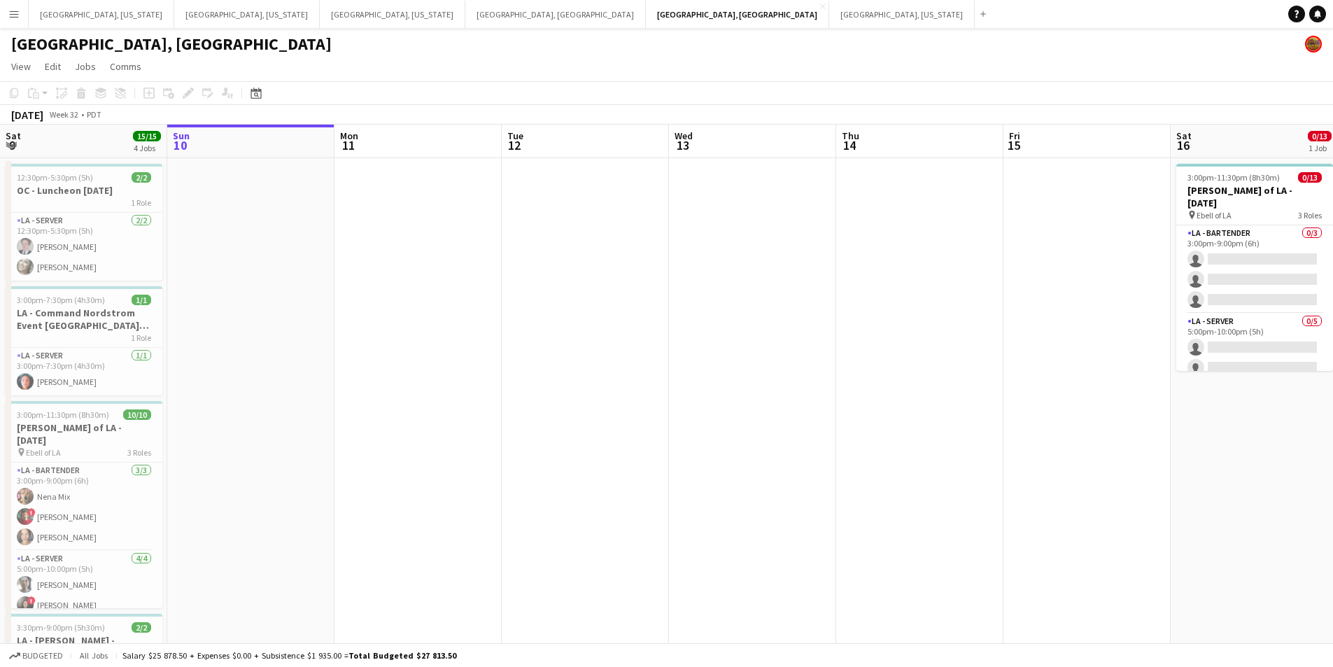
click at [0, 20] on button "Menu" at bounding box center [14, 14] width 28 height 28
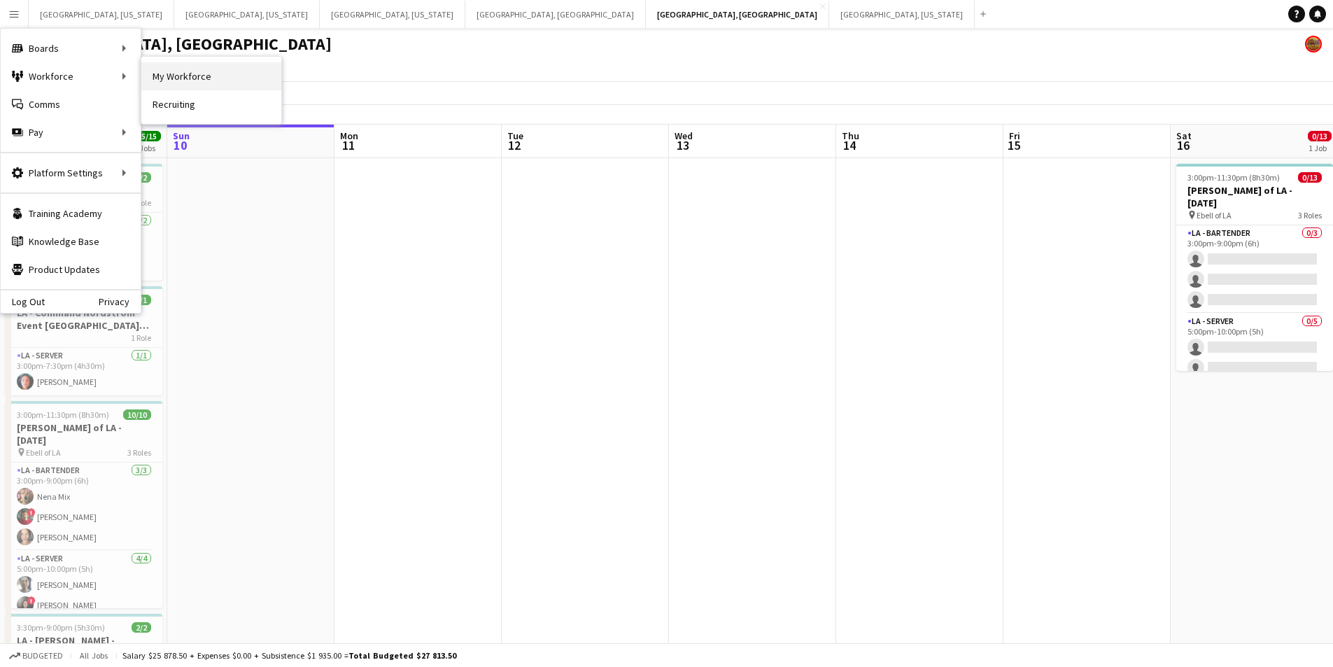
click at [196, 87] on link "My Workforce" at bounding box center [211, 76] width 140 height 28
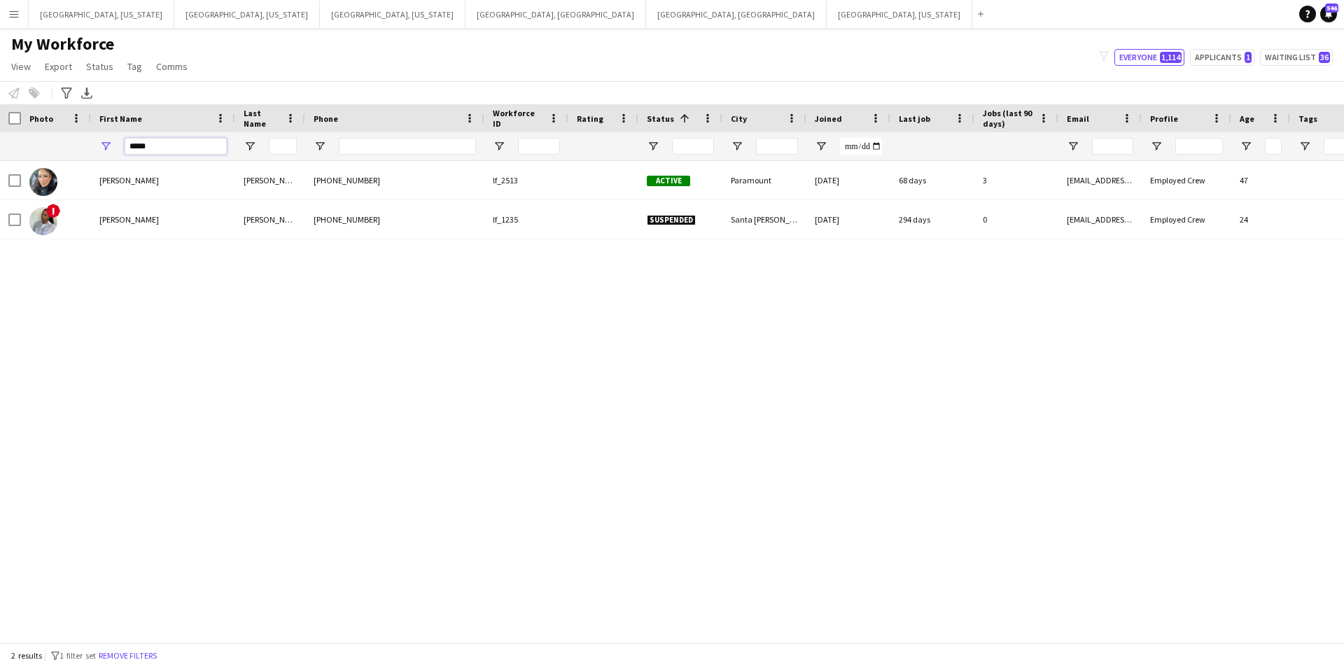
click at [155, 150] on input "*****" at bounding box center [176, 146] width 102 height 17
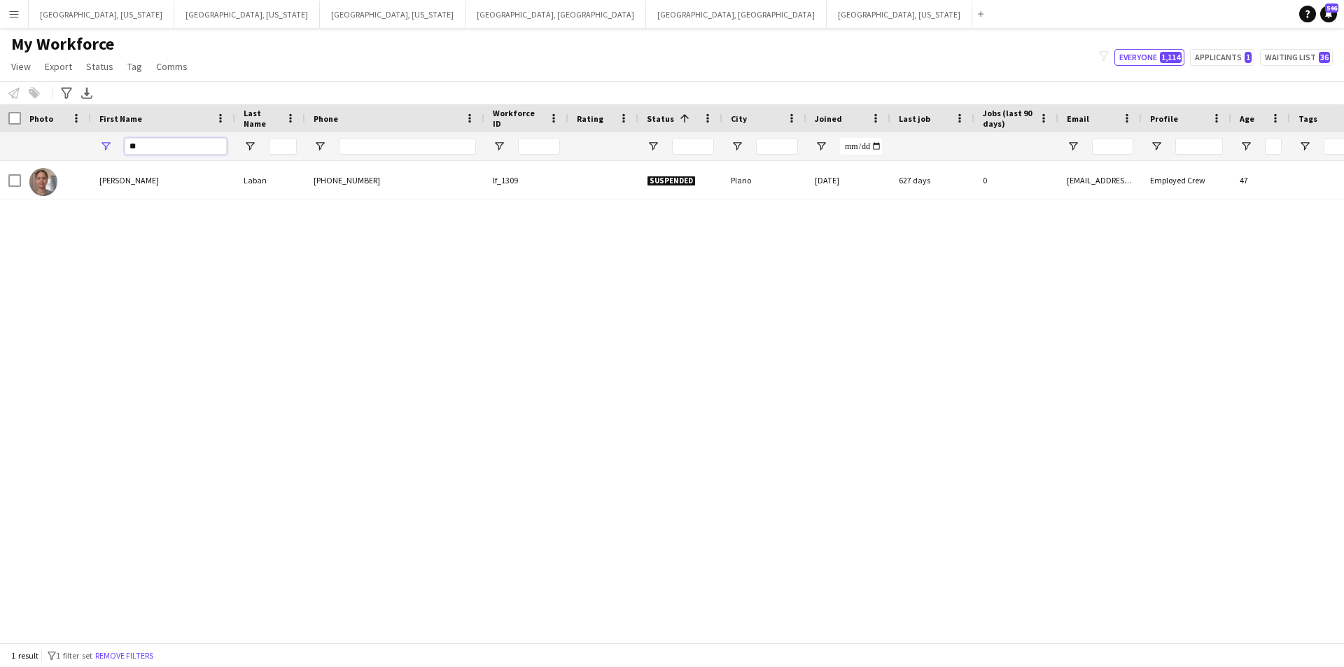
type input "*"
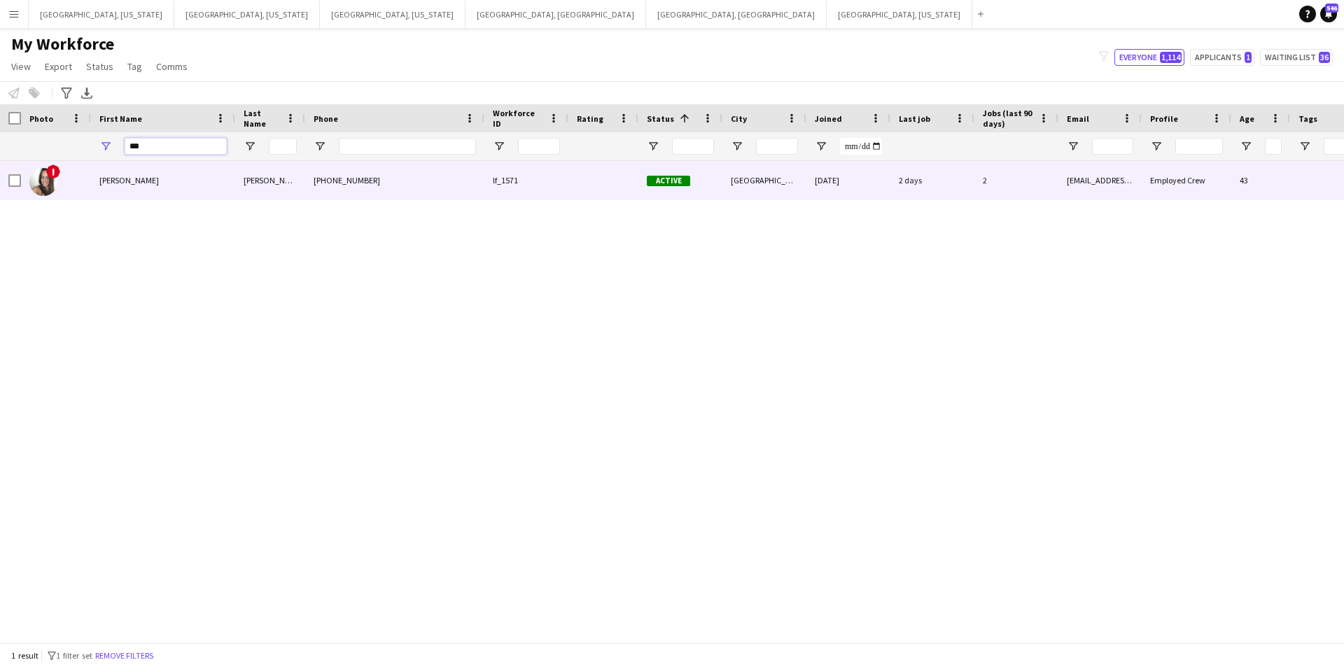
type input "***"
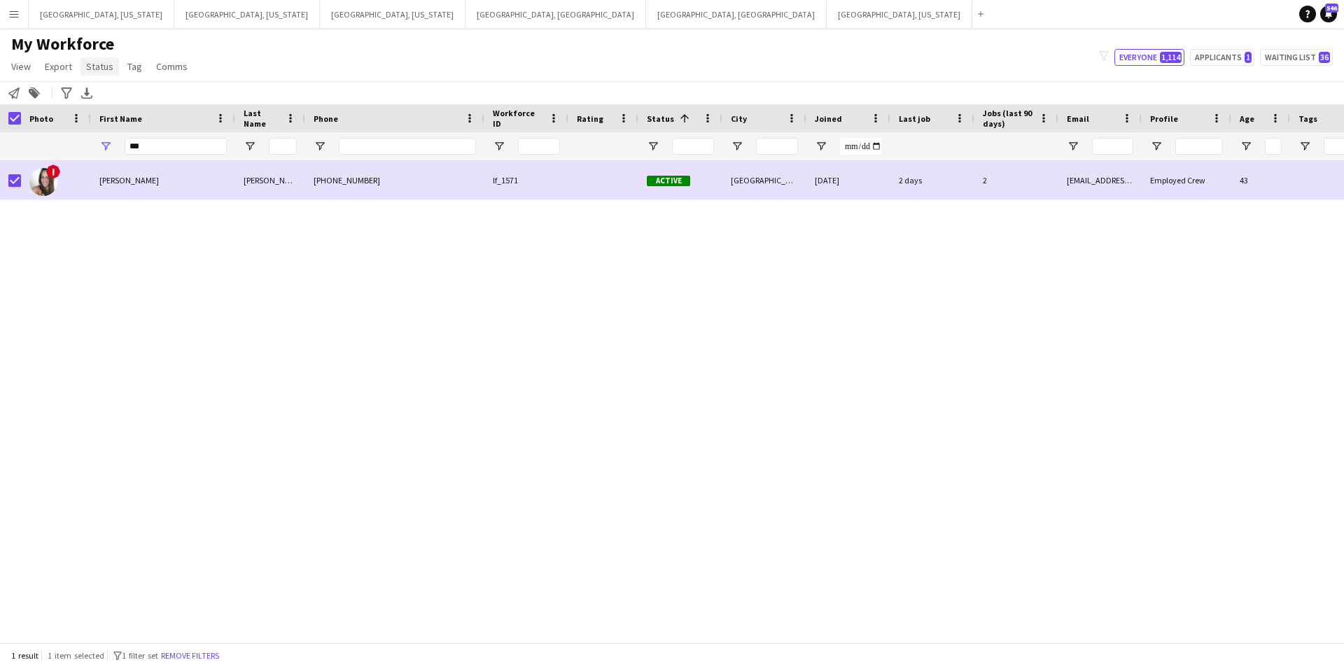
click at [90, 62] on span "Status" at bounding box center [99, 66] width 27 height 13
click at [137, 101] on link "Edit" at bounding box center [129, 96] width 98 height 29
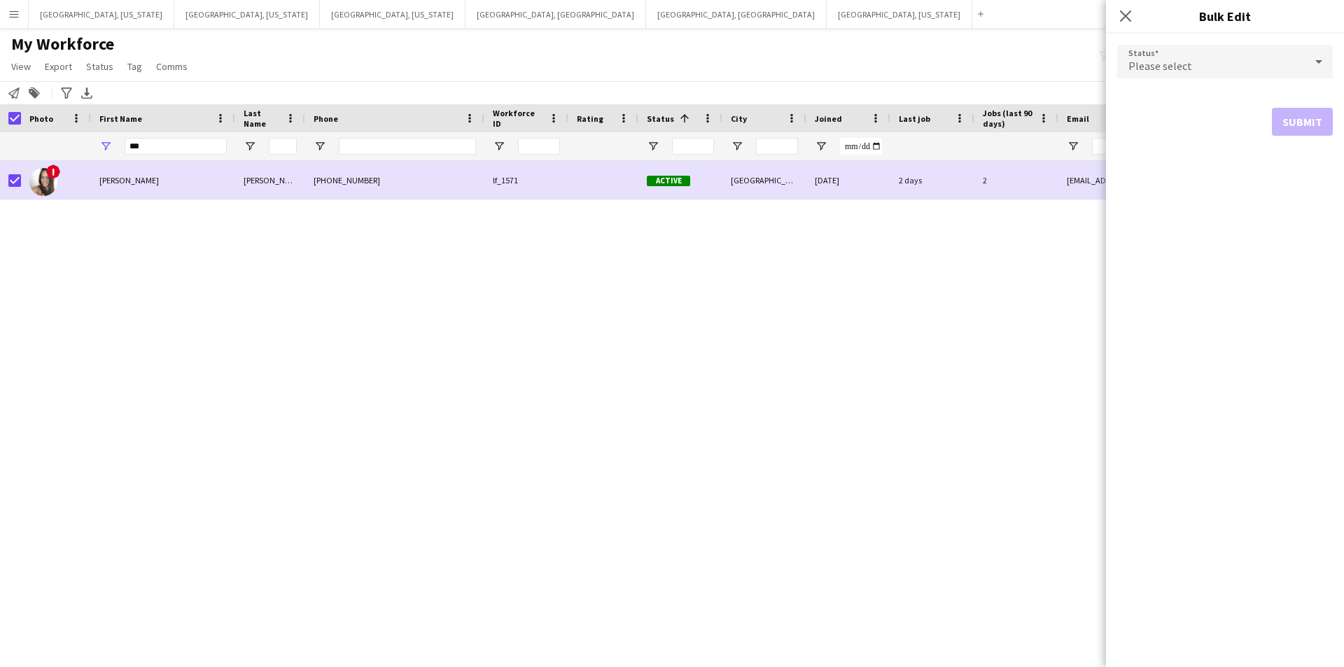
click at [1283, 71] on div "Please select" at bounding box center [1211, 62] width 188 height 34
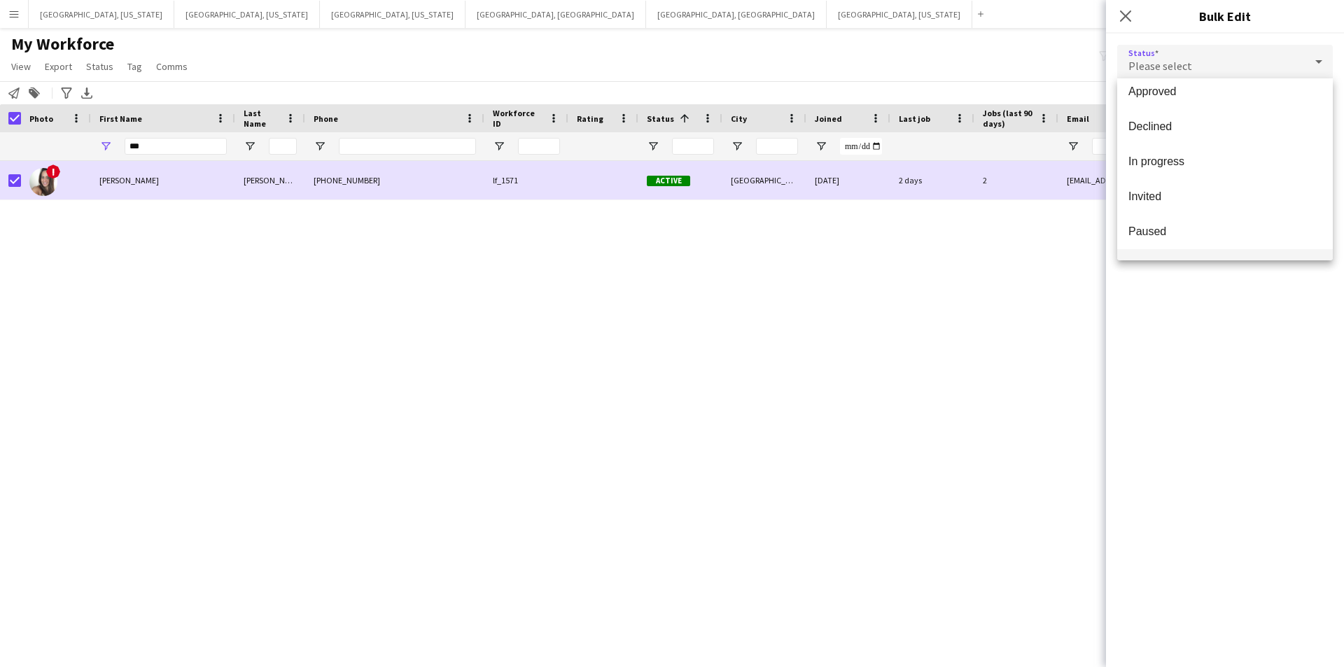
scroll to position [144, 0]
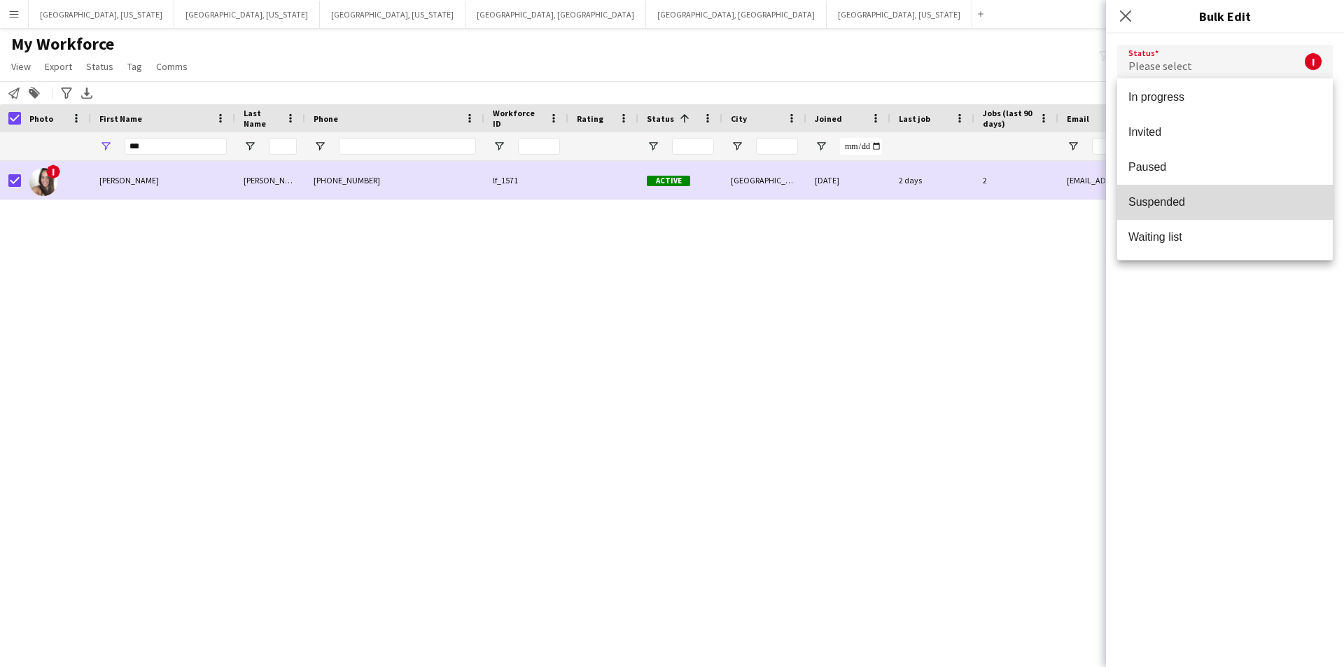
click at [1243, 202] on span "Suspended" at bounding box center [1224, 201] width 193 height 13
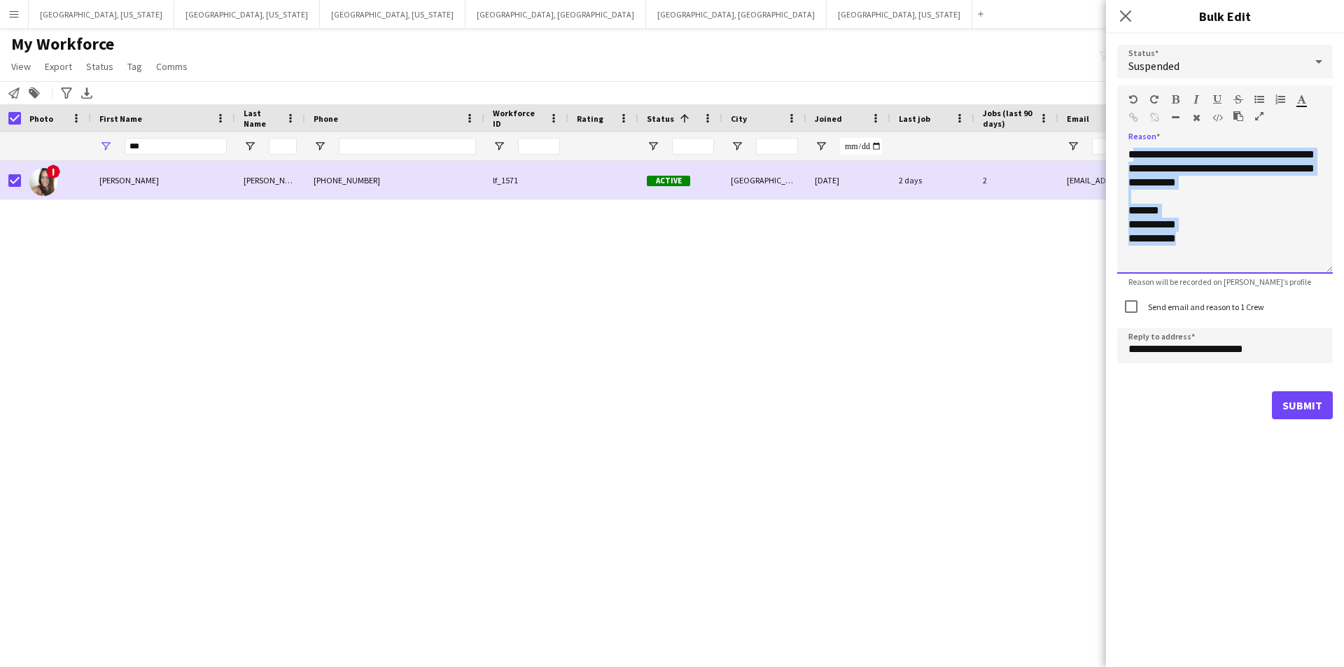
drag, startPoint x: 1213, startPoint y: 238, endPoint x: 1134, endPoint y: 143, distance: 122.7
click at [1134, 143] on div "**********" at bounding box center [1225, 206] width 216 height 136
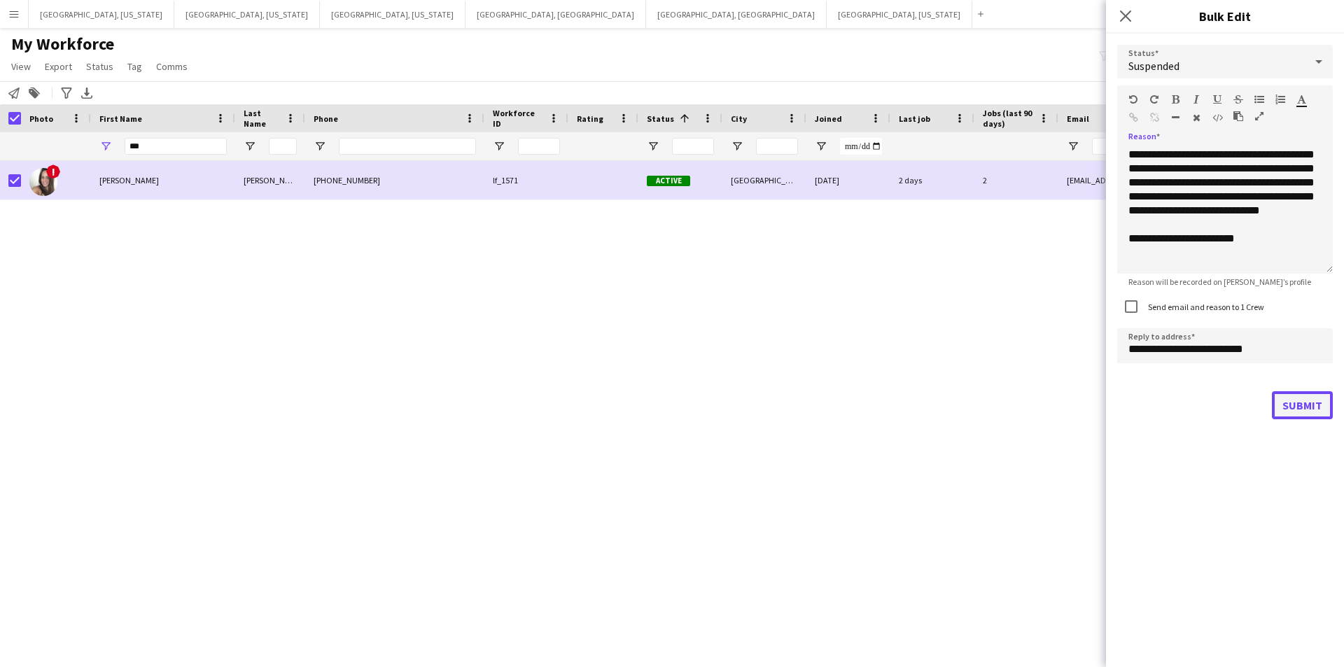
click at [1314, 409] on button "Submit" at bounding box center [1301, 405] width 61 height 28
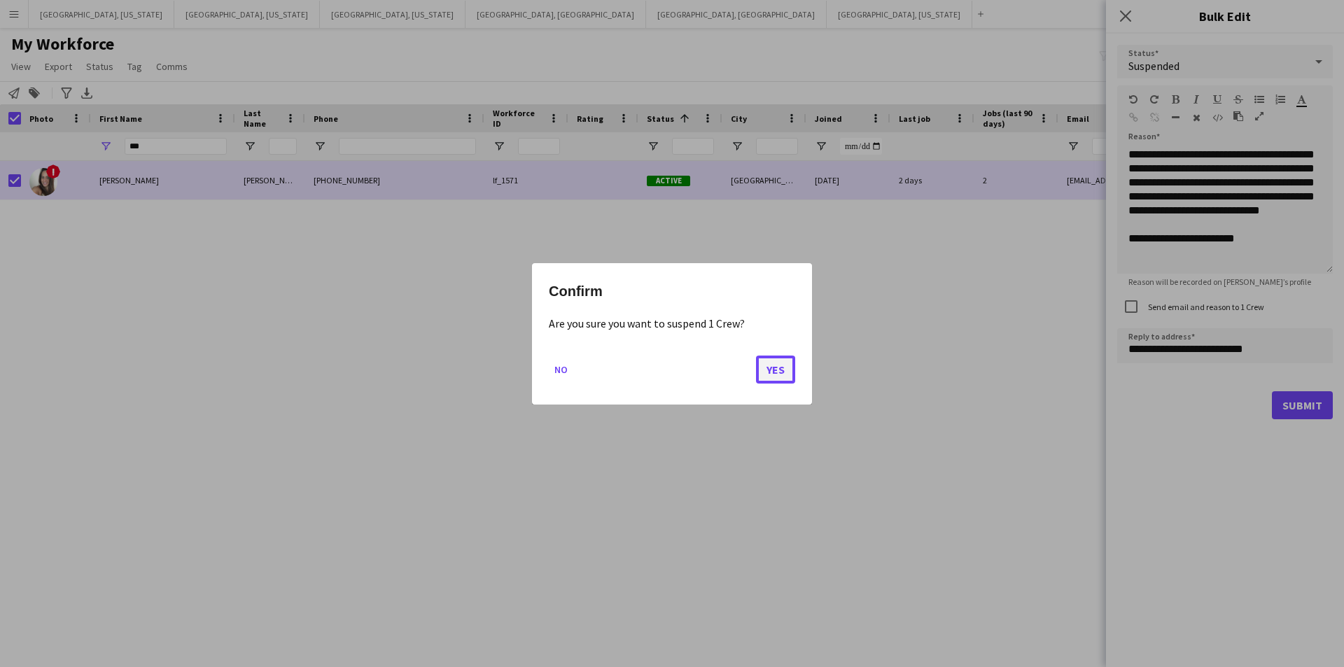
click at [787, 372] on button "Yes" at bounding box center [775, 369] width 39 height 28
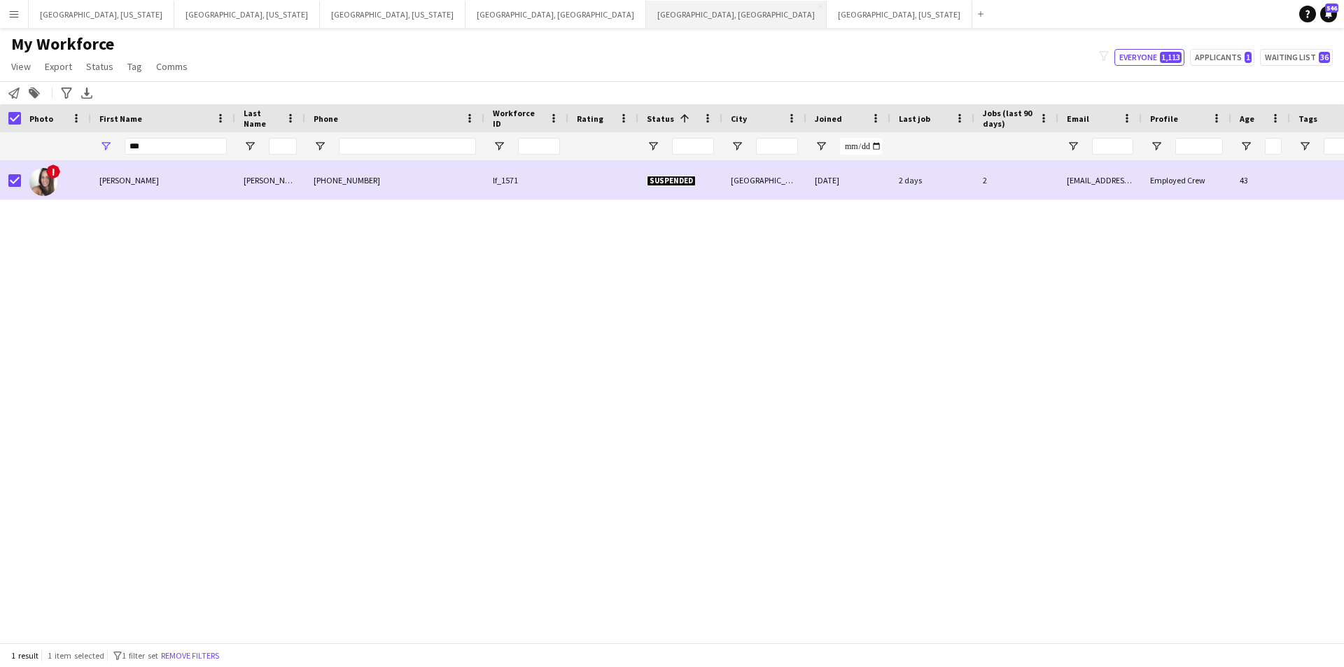
click at [646, 18] on button "[GEOGRAPHIC_DATA], [GEOGRAPHIC_DATA] Close" at bounding box center [736, 14] width 181 height 27
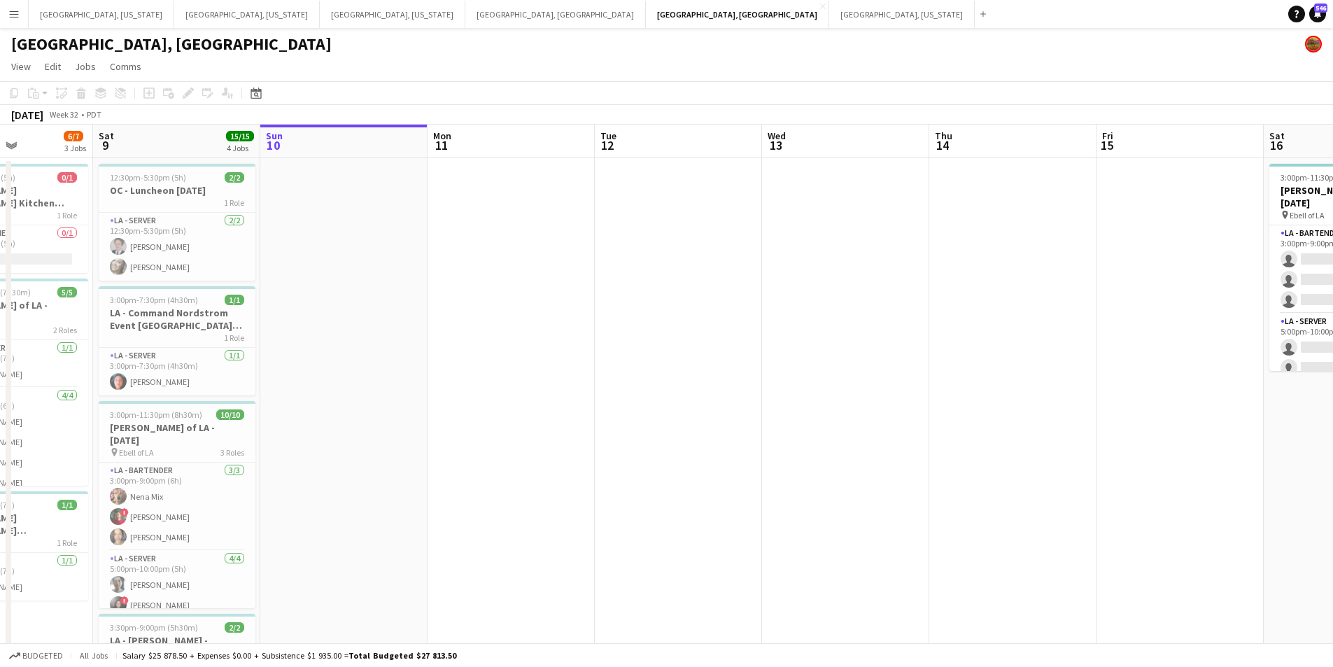
scroll to position [0, 431]
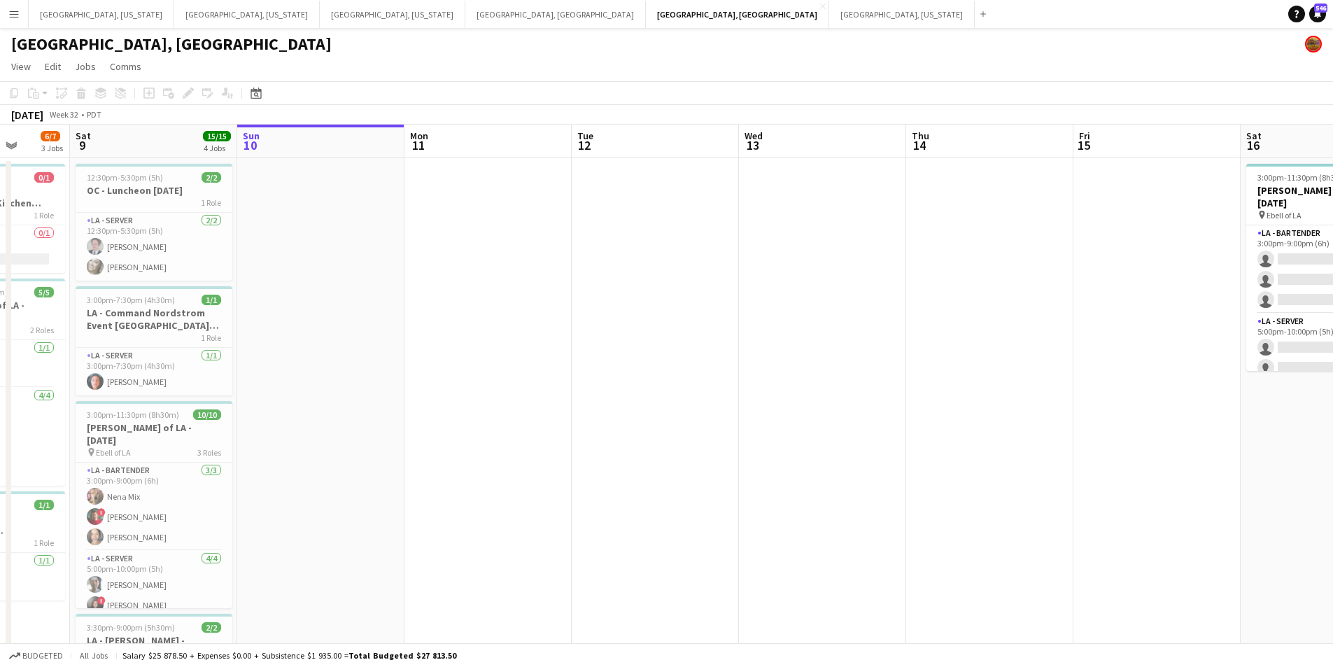
drag, startPoint x: 435, startPoint y: 368, endPoint x: 517, endPoint y: 376, distance: 82.3
click at [506, 376] on app-calendar-viewport "Wed 6 Thu 7 8/8 2 Jobs Fri 8 6/7 3 Jobs Sat 9 15/15 4 Jobs Sun 10 Mon 11 Tue 12…" at bounding box center [666, 463] width 1333 height 677
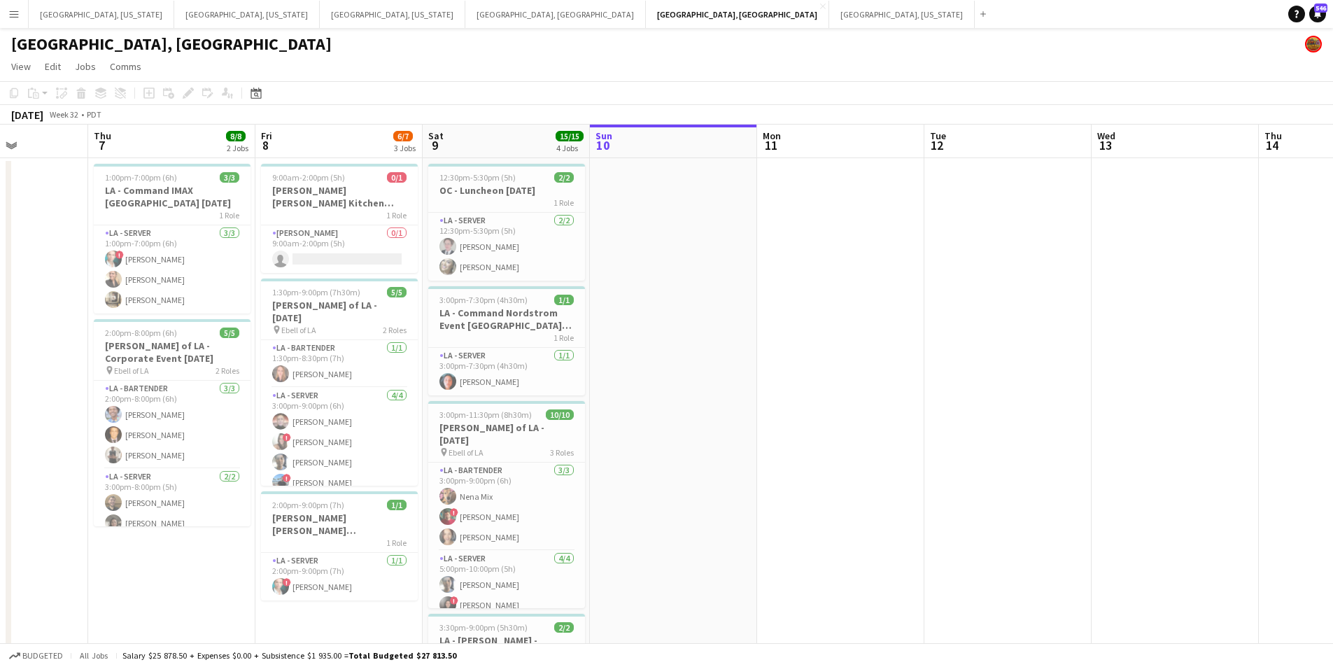
drag, startPoint x: 530, startPoint y: 245, endPoint x: 729, endPoint y: 245, distance: 198.7
click at [729, 245] on app-calendar-viewport "Mon 4 1/1 1 Job Tue 5 Wed 6 Thu 7 8/8 2 Jobs Fri 8 6/7 3 Jobs Sat 9 15/15 4 Job…" at bounding box center [666, 463] width 1333 height 677
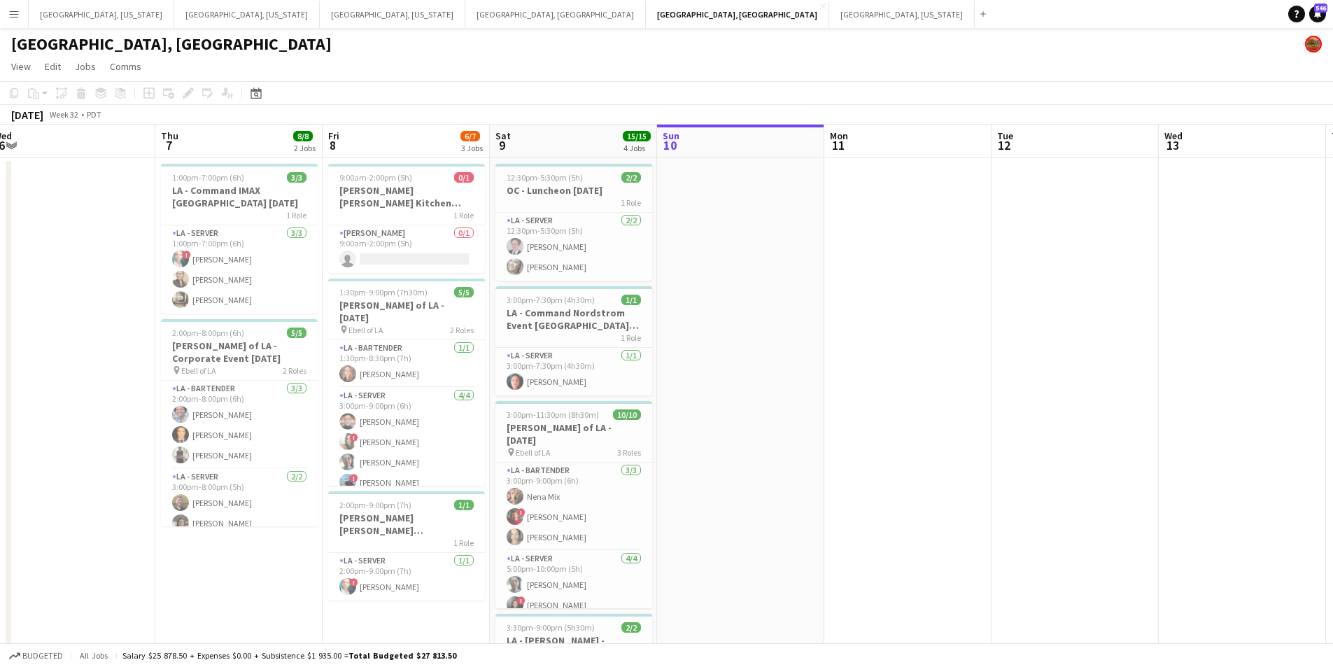
scroll to position [0, 345]
drag, startPoint x: 686, startPoint y: 258, endPoint x: 755, endPoint y: 258, distance: 68.6
click at [755, 258] on app-calendar-viewport "Mon 4 1/1 1 Job Tue 5 Wed 6 Thu 7 8/8 2 Jobs Fri 8 6/7 3 Jobs Sat 9 15/15 4 Job…" at bounding box center [666, 463] width 1333 height 677
